Goal: Check status: Check status

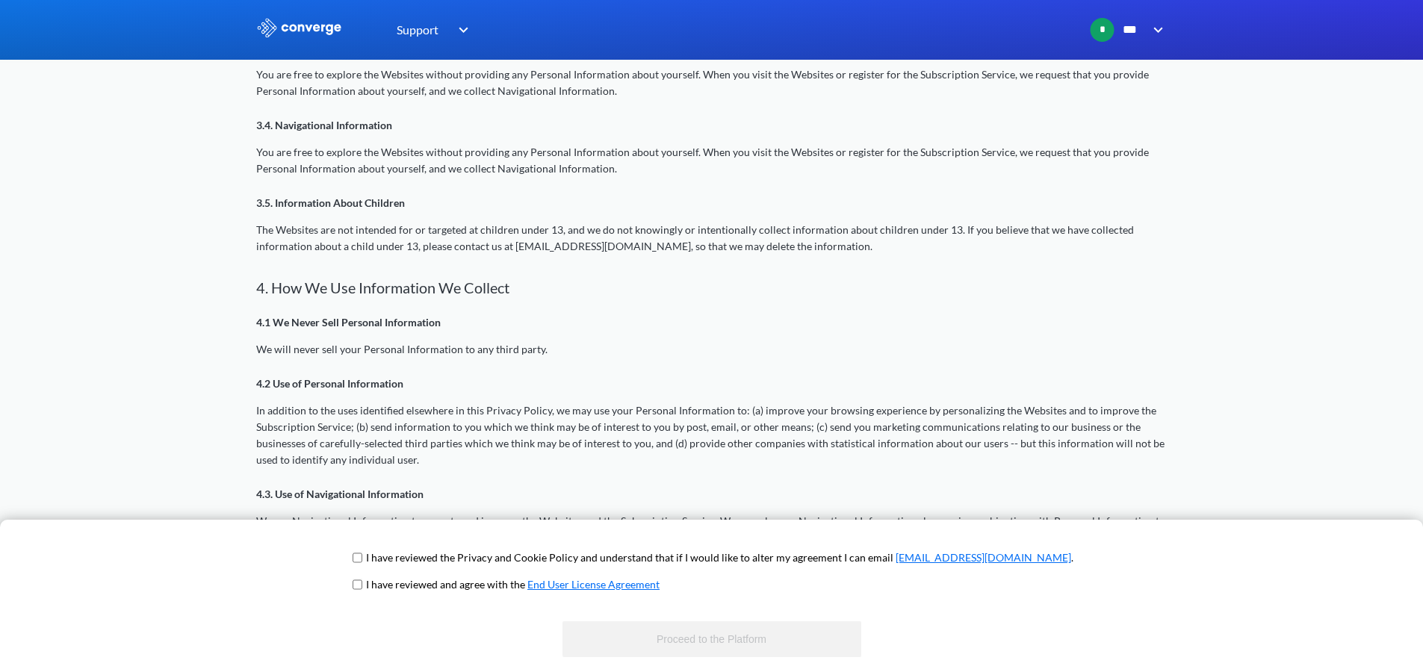
scroll to position [971, 0]
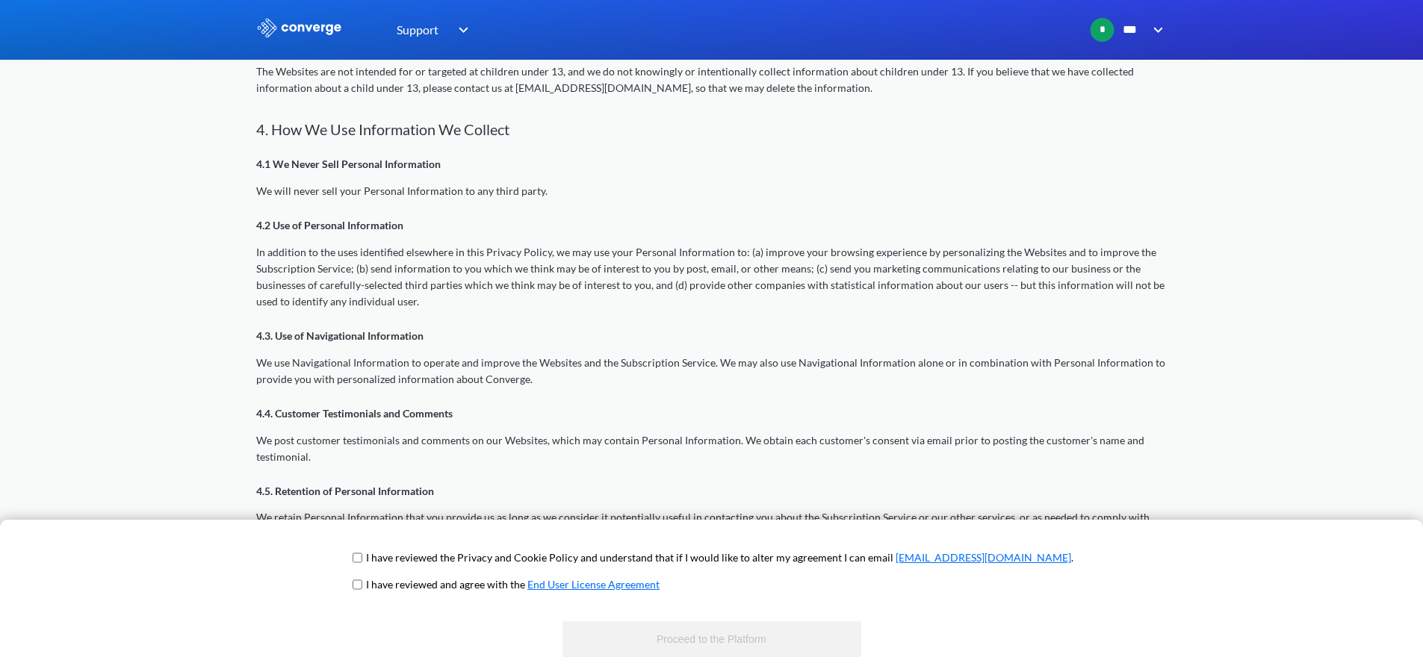
drag, startPoint x: 408, startPoint y: 560, endPoint x: 411, endPoint y: 574, distance: 13.8
click at [362, 560] on input "checkbox" at bounding box center [358, 558] width 10 height 12
checkbox input "true"
click at [362, 580] on input "checkbox" at bounding box center [358, 585] width 10 height 12
checkbox input "true"
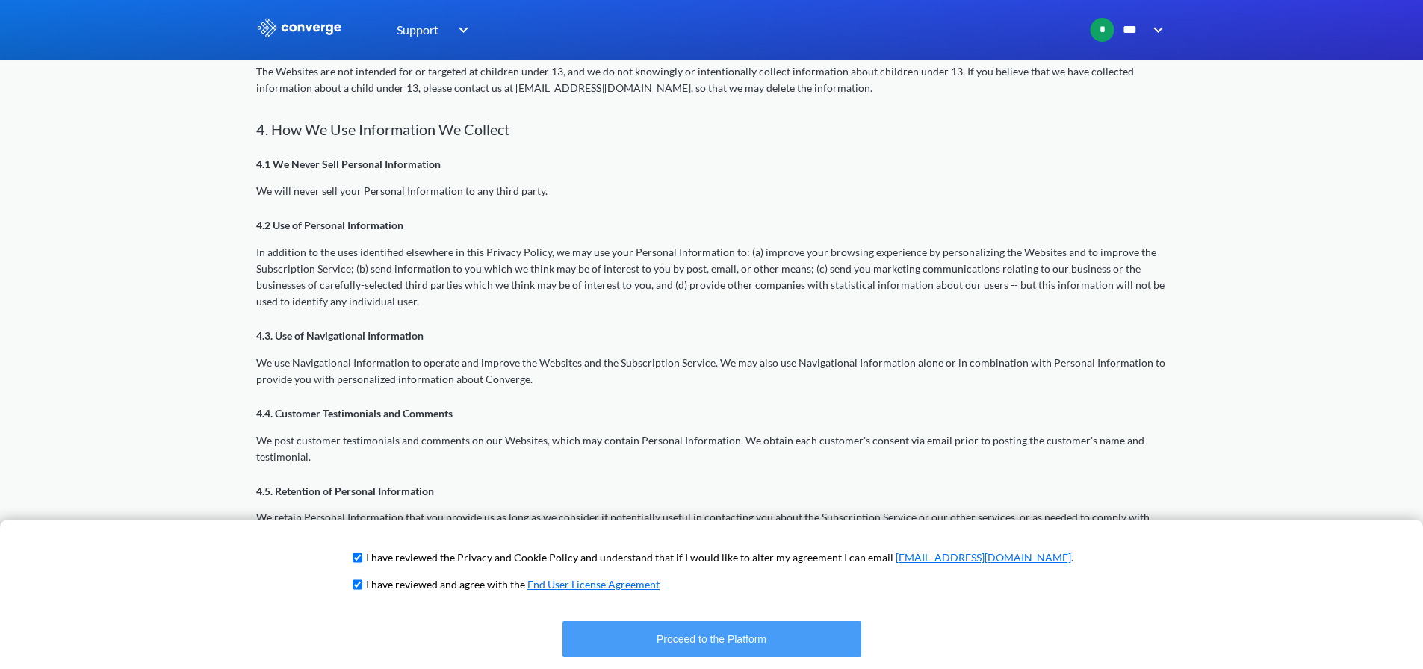
click at [688, 651] on button "Proceed to the Platform" at bounding box center [711, 639] width 299 height 36
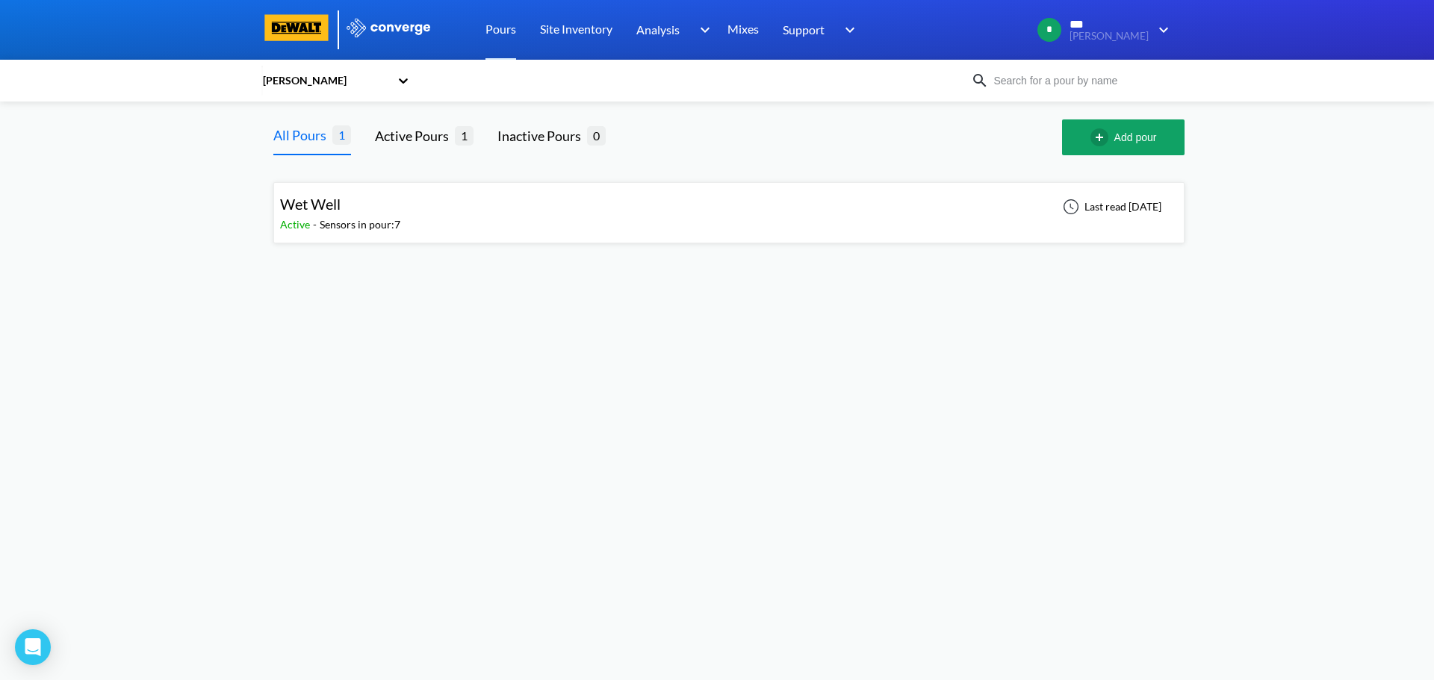
click at [735, 205] on div "Wet Well Active - Sensors in pour: 7 Last read [DATE]" at bounding box center [729, 213] width 898 height 48
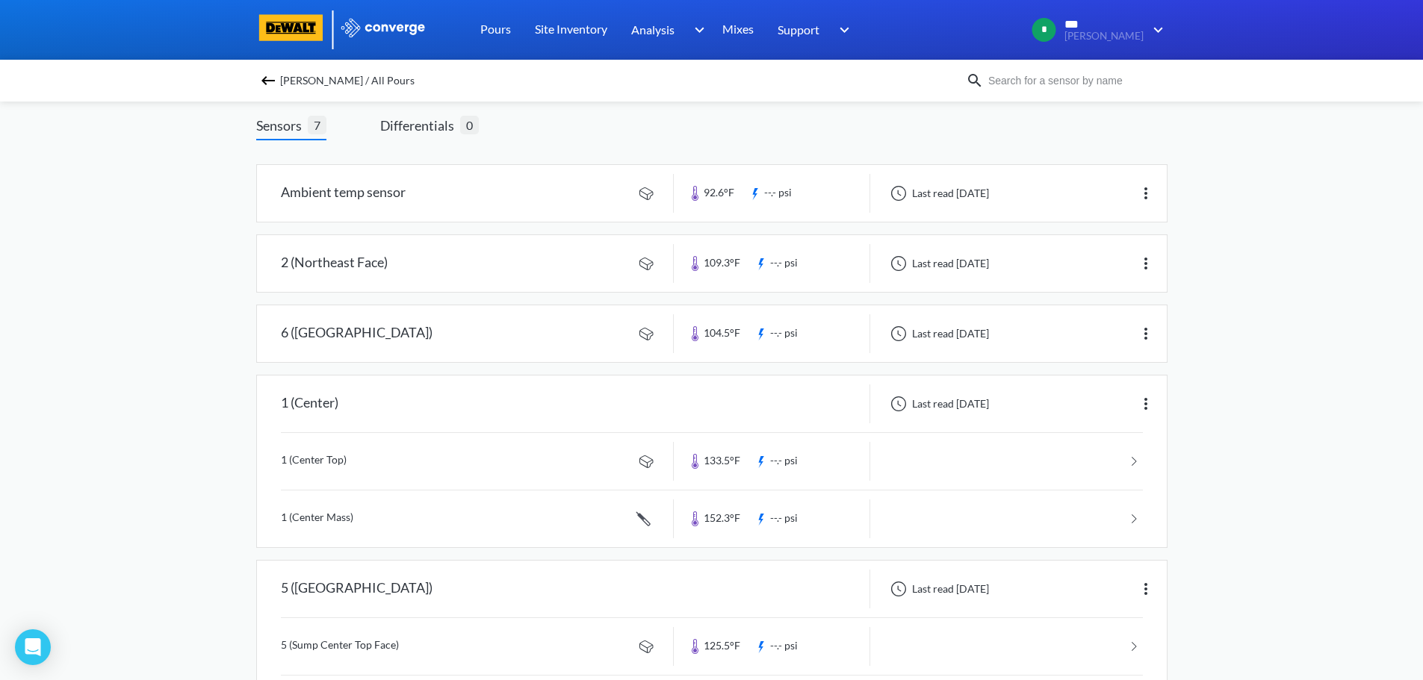
scroll to position [224, 0]
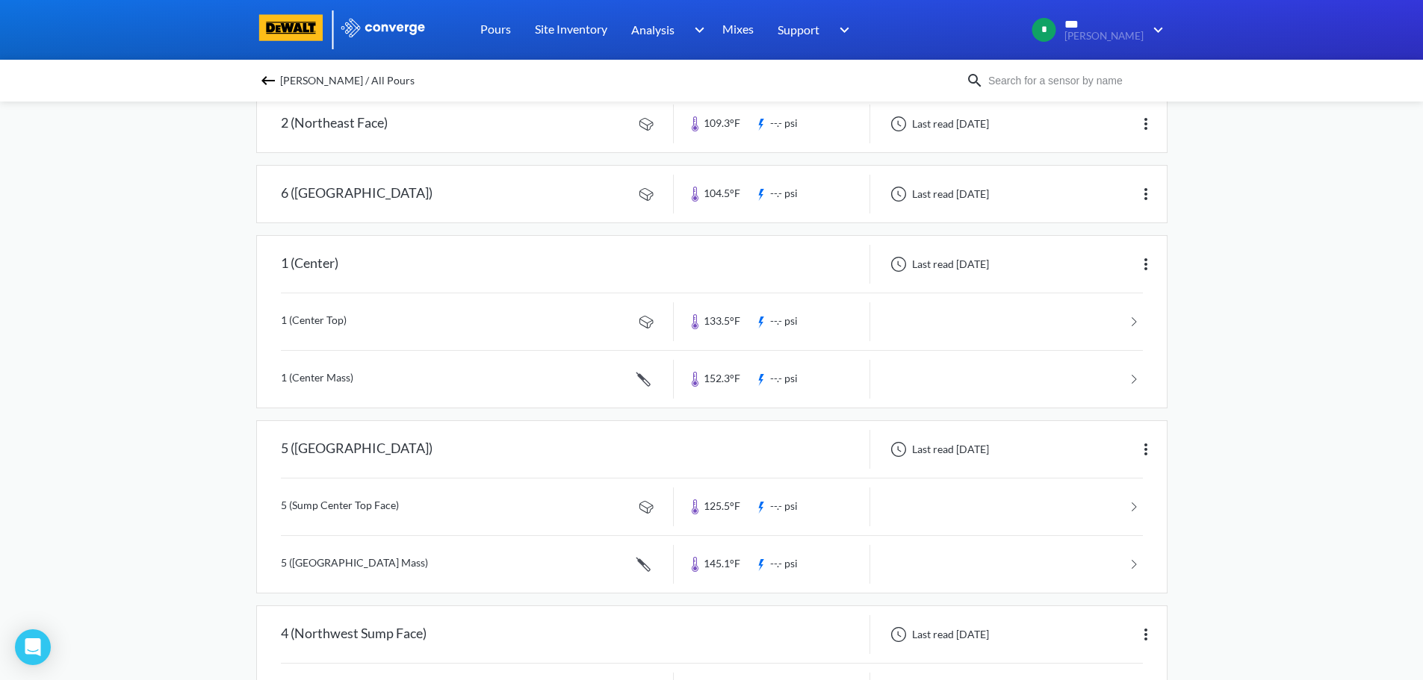
click at [571, 384] on link at bounding box center [712, 379] width 862 height 57
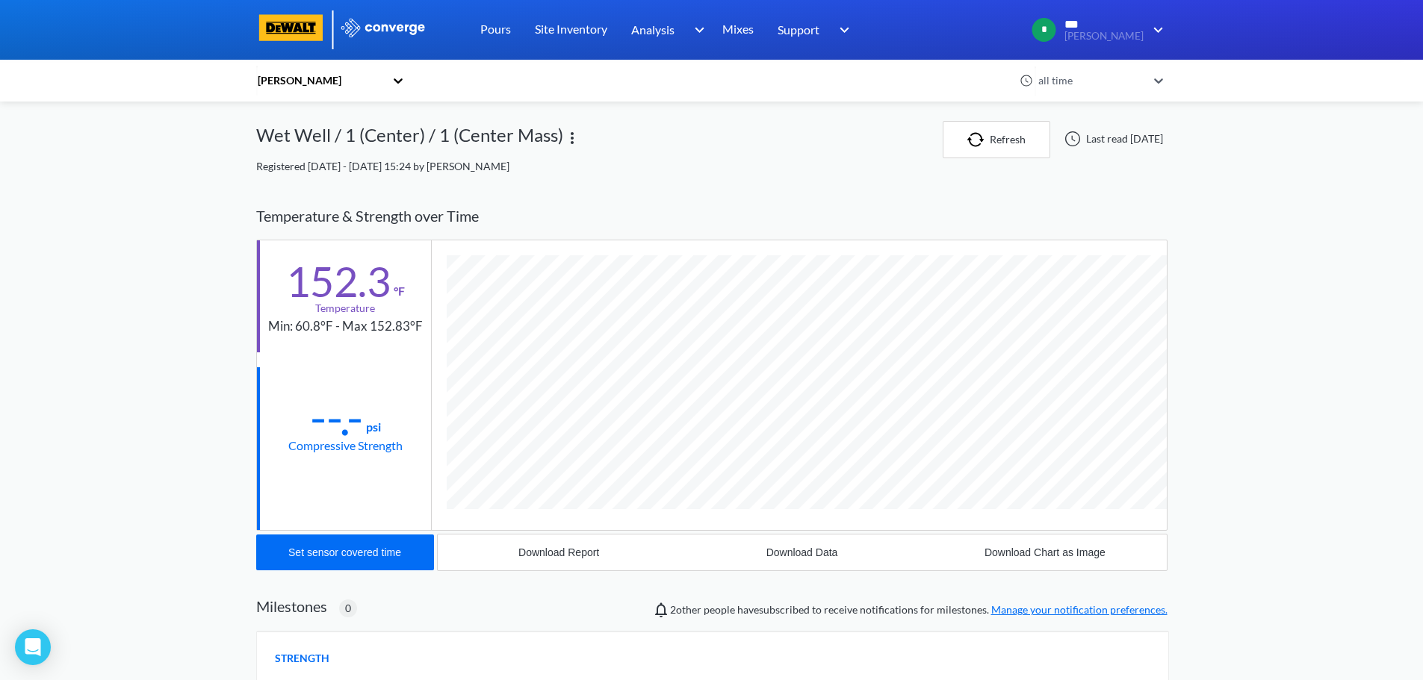
scroll to position [817, 911]
click at [1308, 282] on div "MENU [PERSON_NAME] Pours Site Inventory Analysis BIM Mixes Support Online Help …" at bounding box center [711, 474] width 1423 height 949
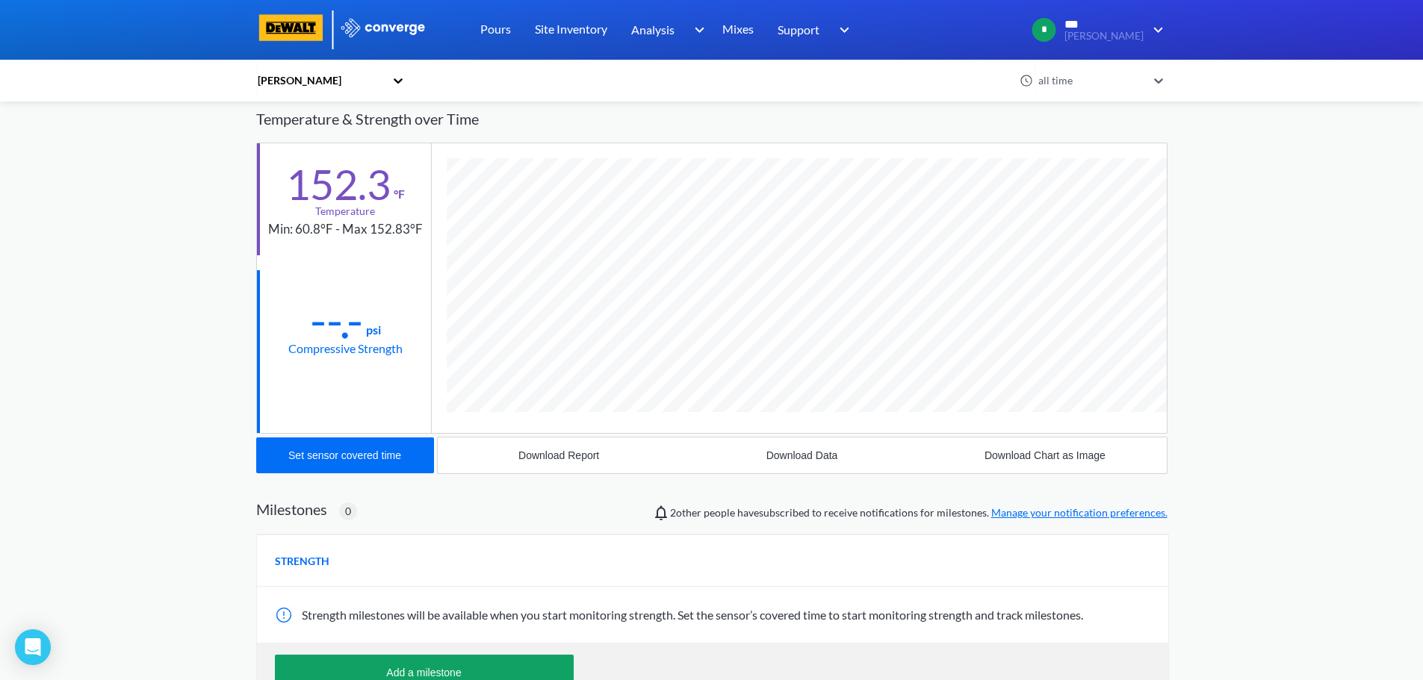
scroll to position [224, 0]
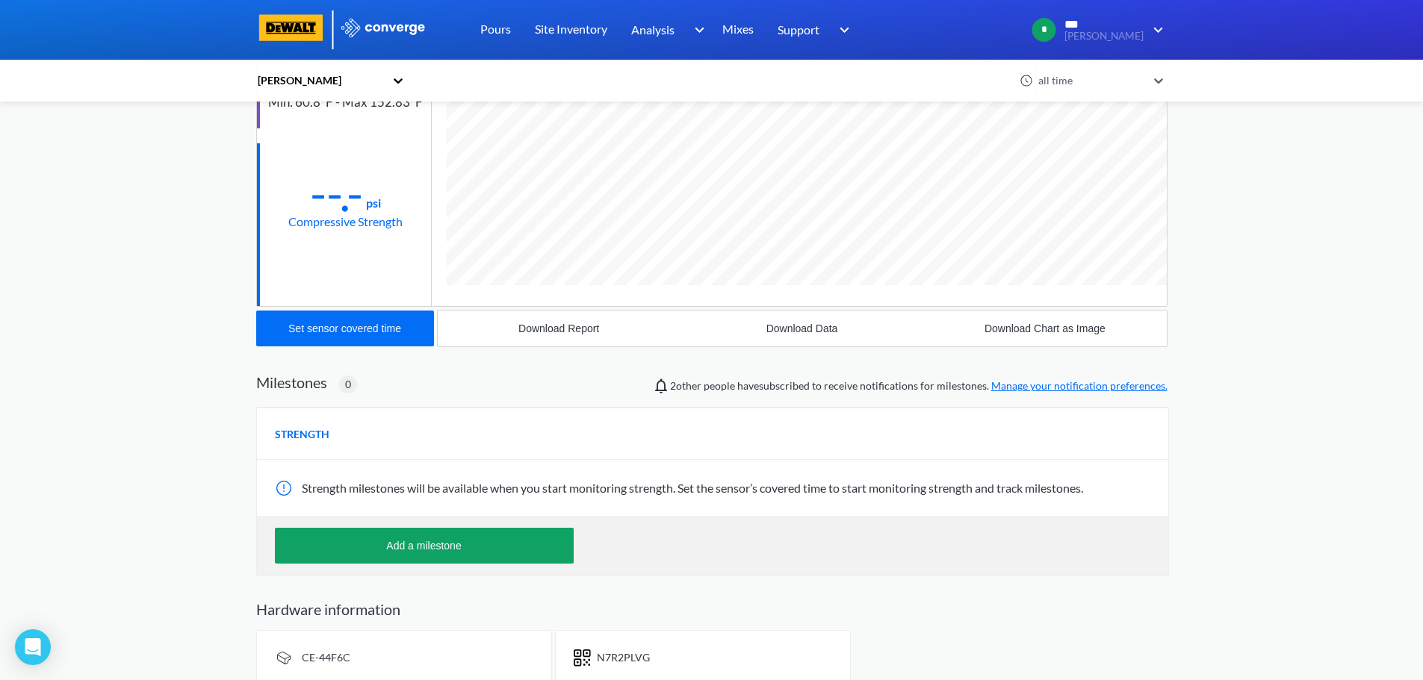
click at [1250, 296] on div "MENU [PERSON_NAME] Pours Site Inventory Analysis BIM Mixes Support Online Help …" at bounding box center [711, 250] width 1423 height 949
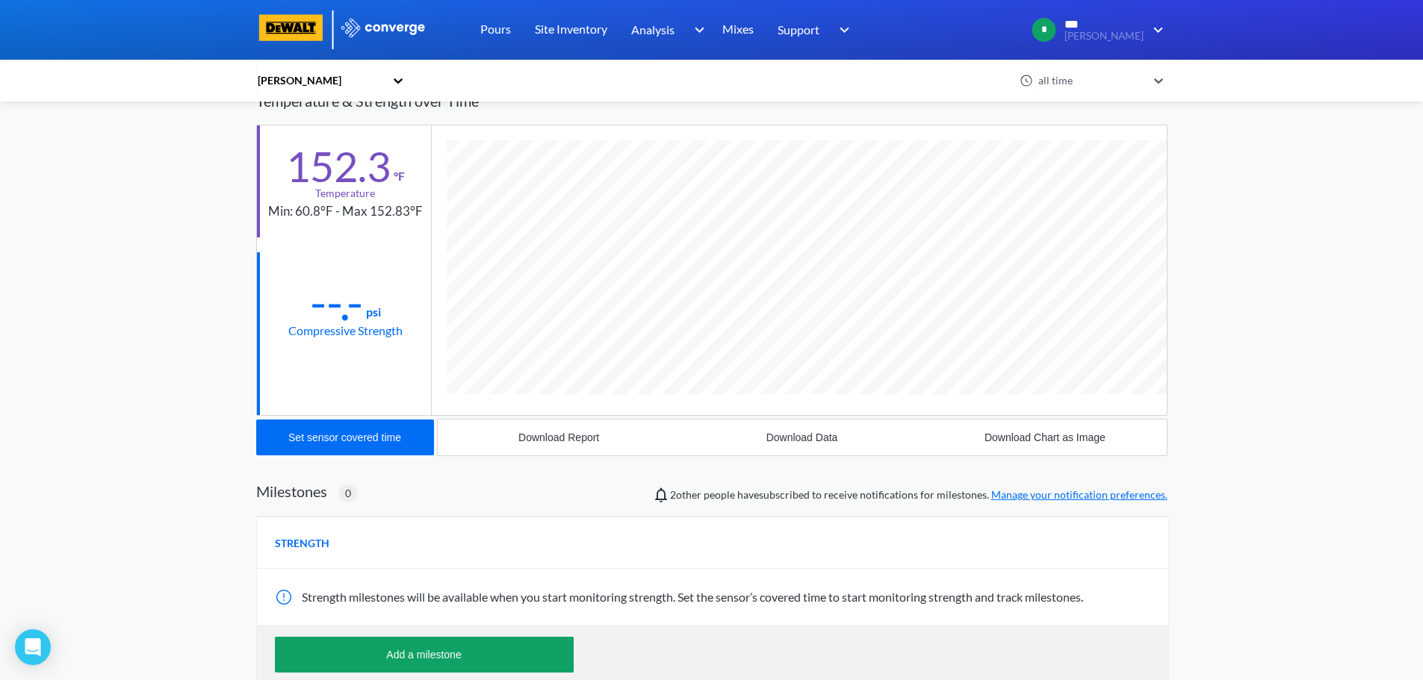
scroll to position [0, 0]
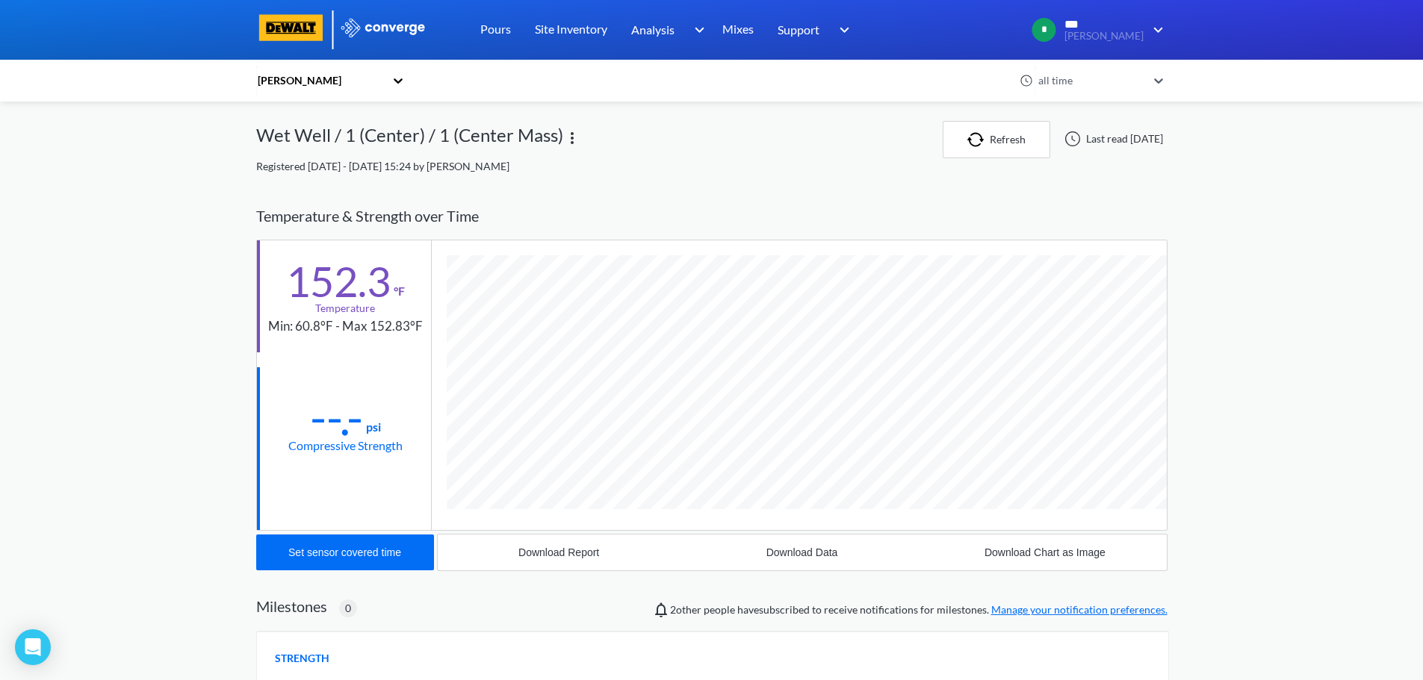
drag, startPoint x: 1385, startPoint y: 130, endPoint x: 1367, endPoint y: 111, distance: 26.4
click at [1383, 127] on div "MENU [PERSON_NAME] Pours Site Inventory Analysis BIM Mixes Support Online Help …" at bounding box center [711, 474] width 1423 height 949
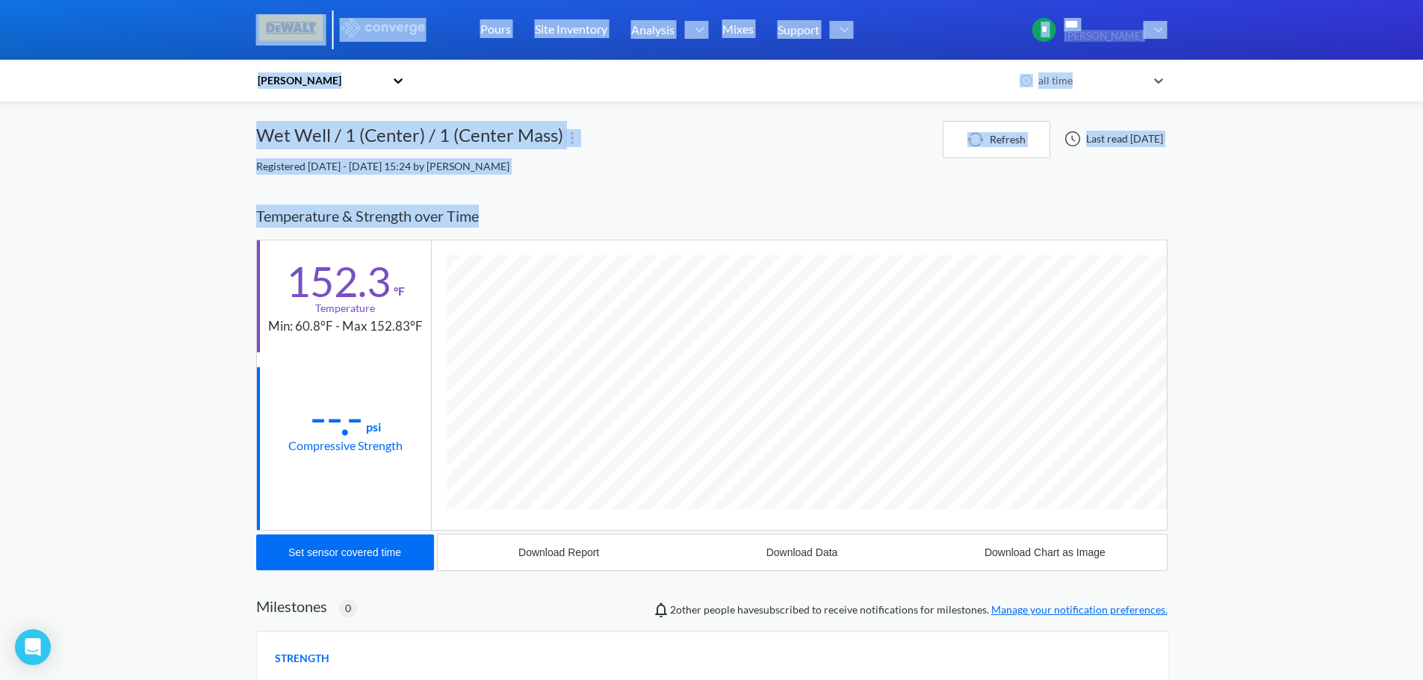
drag, startPoint x: 645, startPoint y: 217, endPoint x: 332, endPoint y: -15, distance: 388.7
click at [332, 0] on html "Sorry, this feature is not available in the demo OK MENU [PERSON_NAME] Pours Si…" at bounding box center [711, 340] width 1423 height 680
